Goal: Transaction & Acquisition: Download file/media

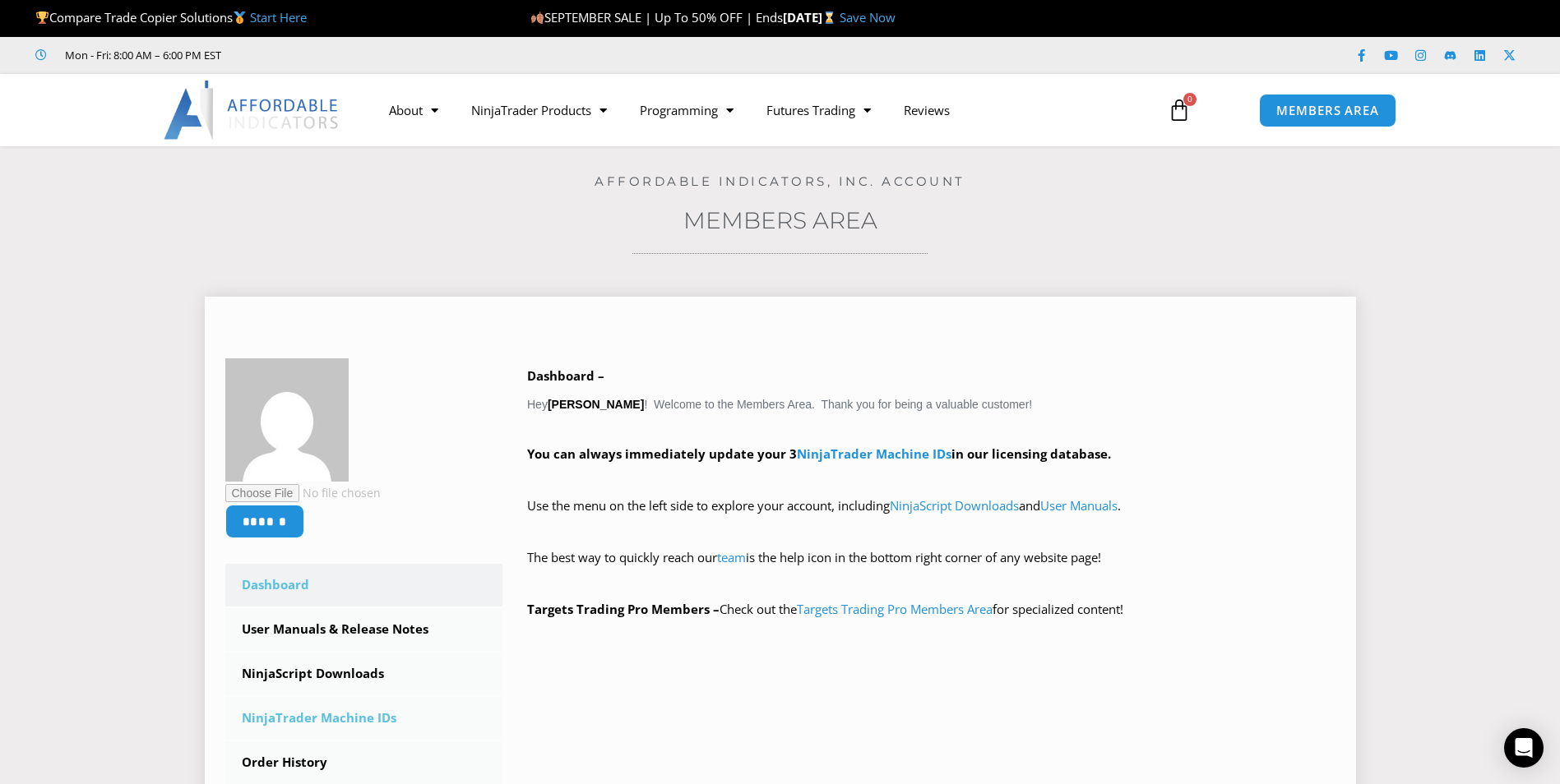
scroll to position [82, 0]
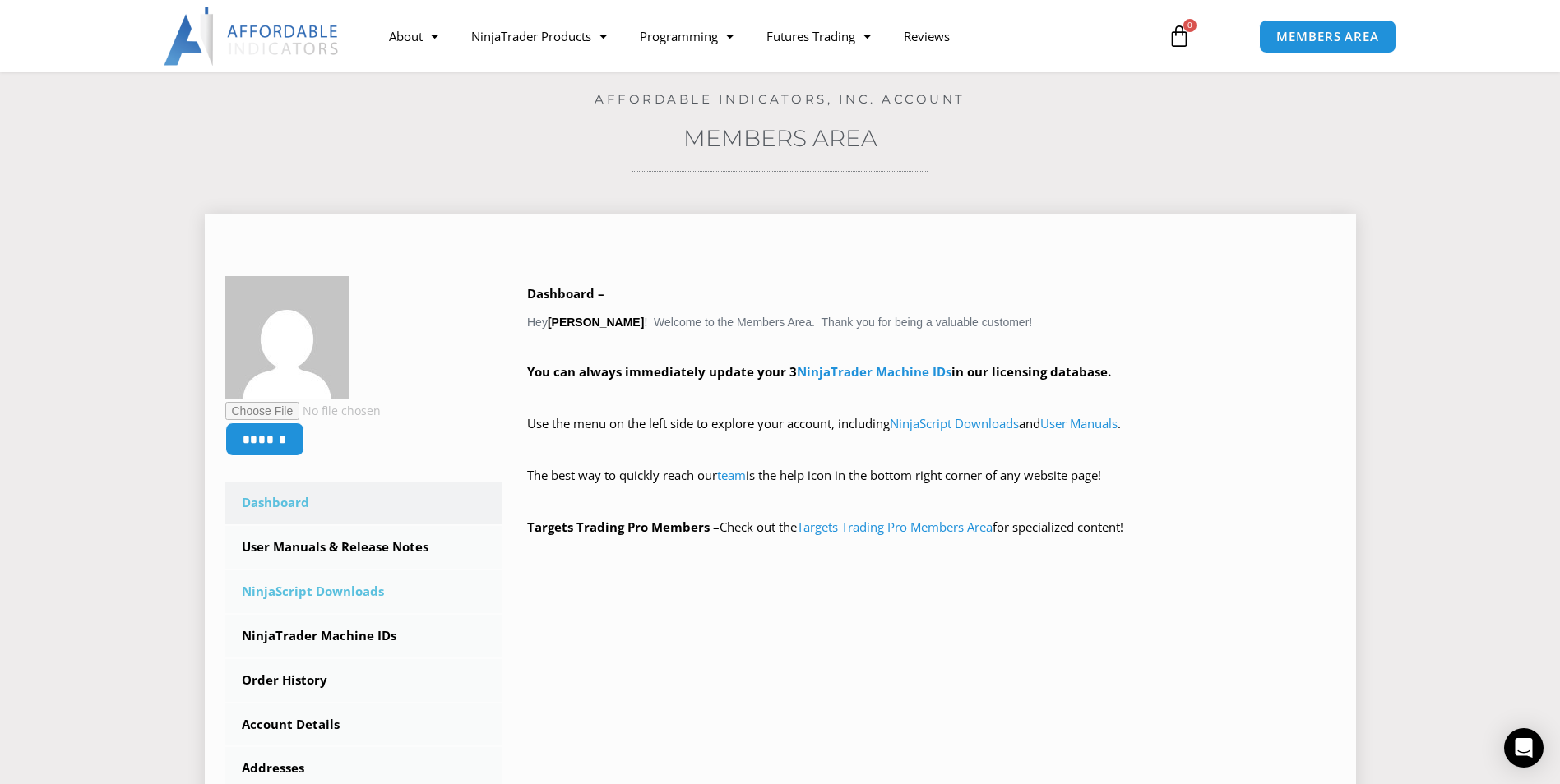
click at [334, 589] on link "NinjaScript Downloads" at bounding box center [364, 591] width 278 height 43
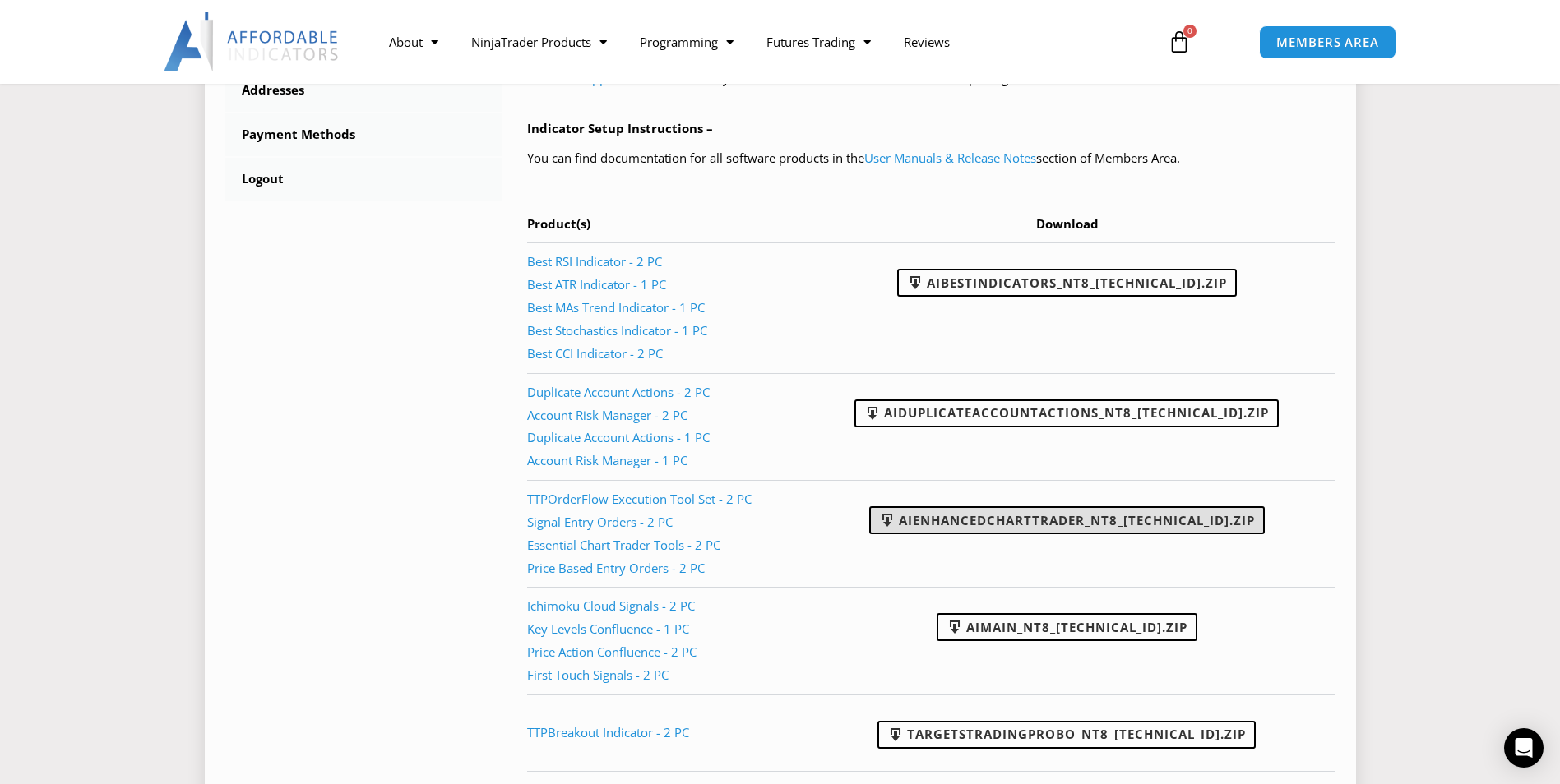
scroll to position [904, 0]
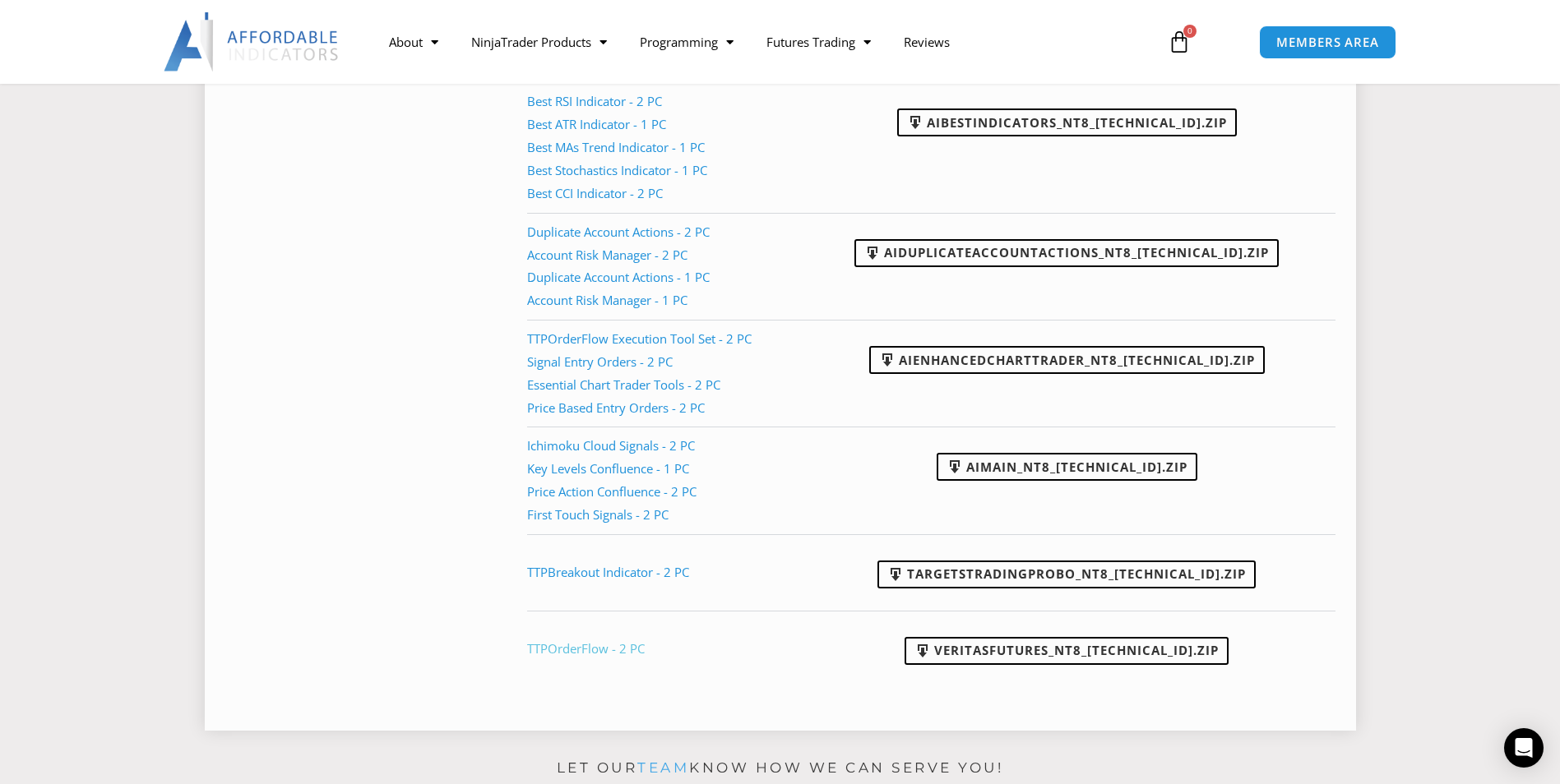
click at [568, 645] on link "TTPOrderFlow - 2 PC" at bounding box center [585, 648] width 117 height 16
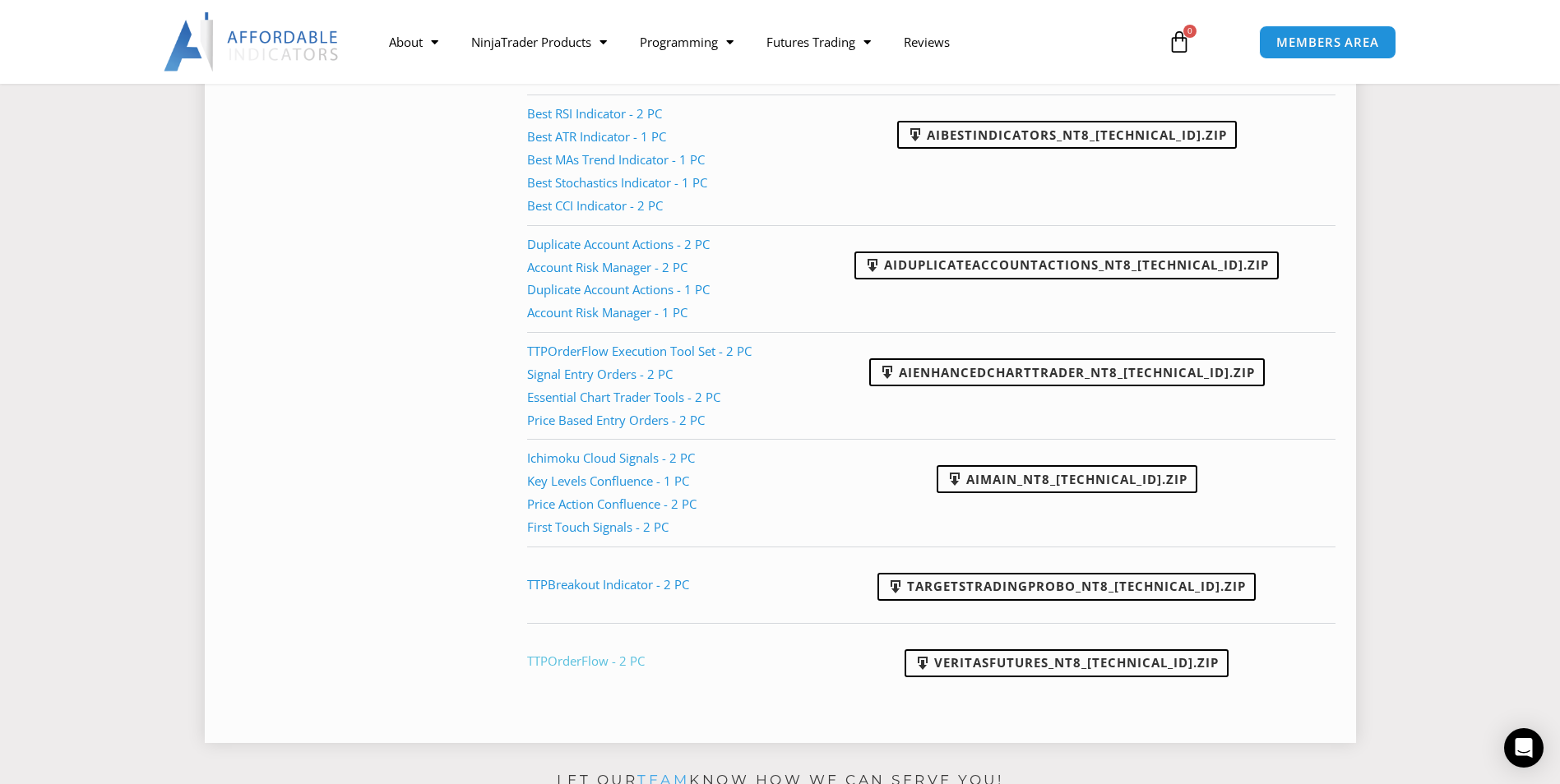
click at [588, 661] on link "TTPOrderFlow - 2 PC" at bounding box center [585, 660] width 117 height 16
click at [1086, 659] on link "VeritasFutures_NT8_[TECHNICAL_ID].zip" at bounding box center [1066, 663] width 323 height 28
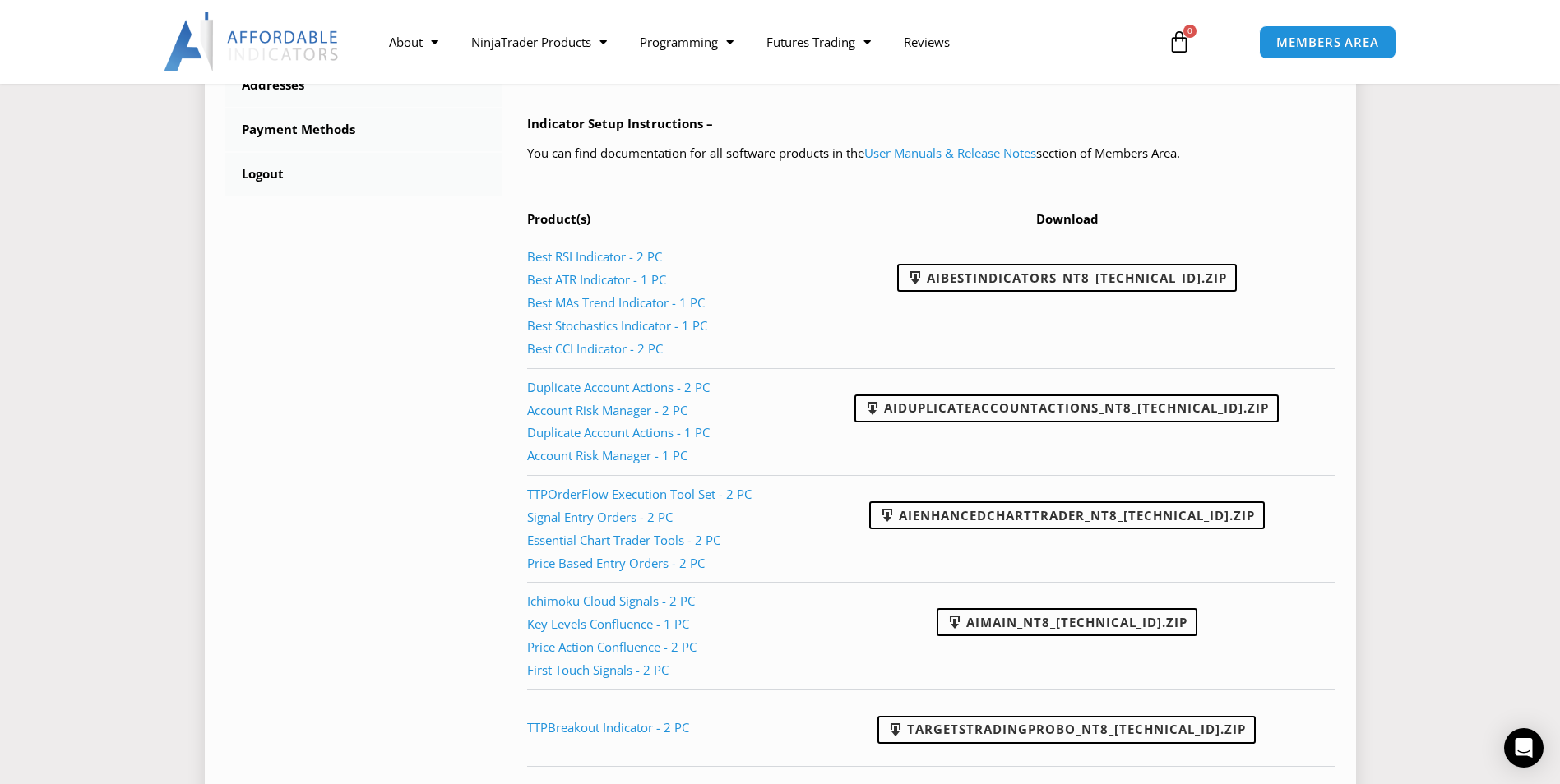
scroll to position [728, 0]
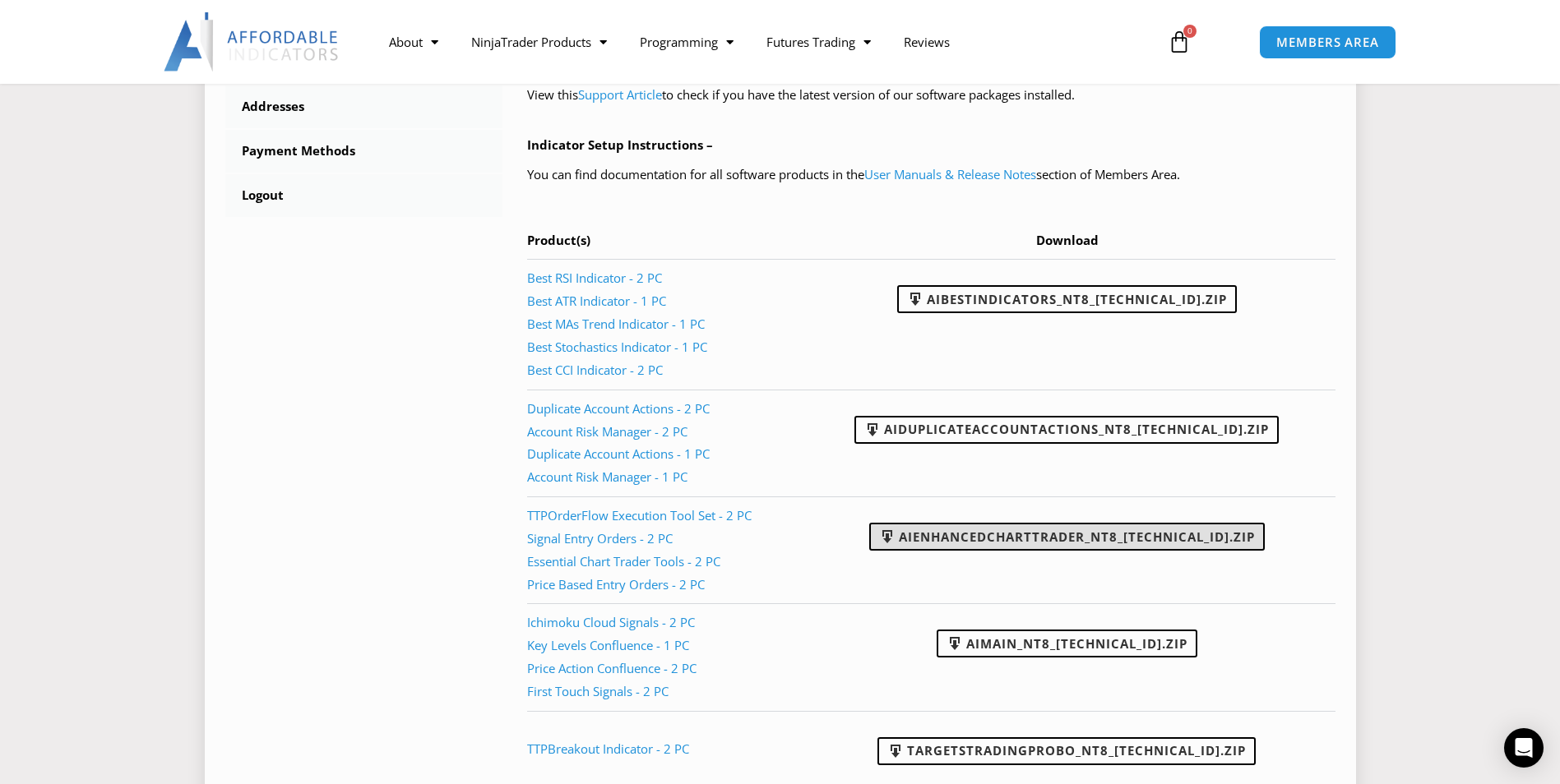
click at [1016, 532] on link "AIEnhancedChartTrader_NT8_[TECHNICAL_ID].zip" at bounding box center [1067, 536] width 395 height 28
drag, startPoint x: 1485, startPoint y: 199, endPoint x: 1527, endPoint y: 42, distance: 162.5
click at [1484, 199] on section "****** Dashboard Subscriptions User Manuals & Release Notes NinjaScript Downloa…" at bounding box center [780, 232] width 1477 height 1374
